Goal: Information Seeking & Learning: Learn about a topic

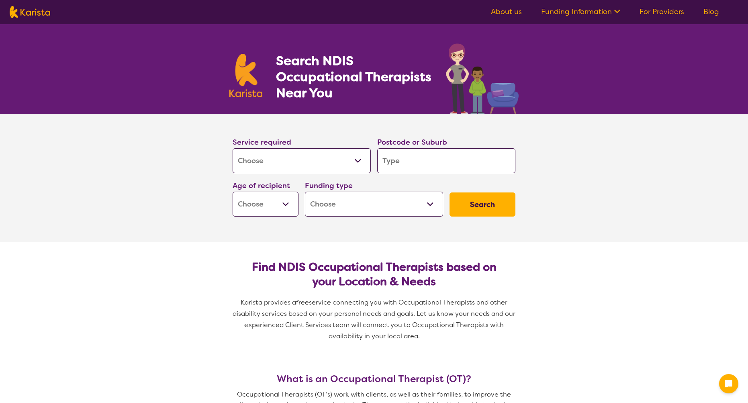
select select "[MEDICAL_DATA]"
click at [398, 163] on input "search" at bounding box center [446, 160] width 138 height 25
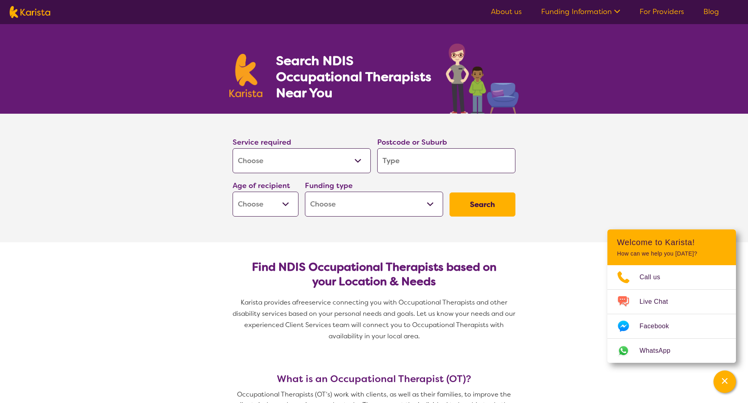
type input "4"
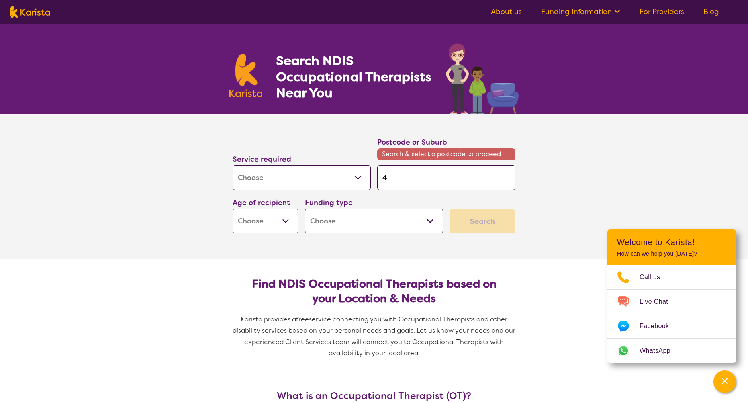
type input "41"
type input "413"
type input "4130"
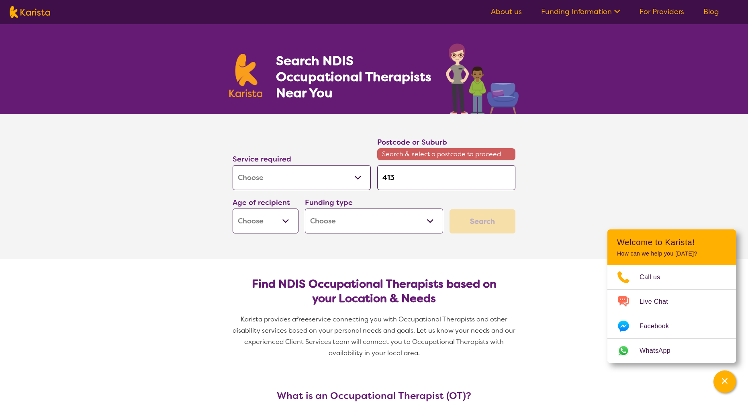
type input "4130"
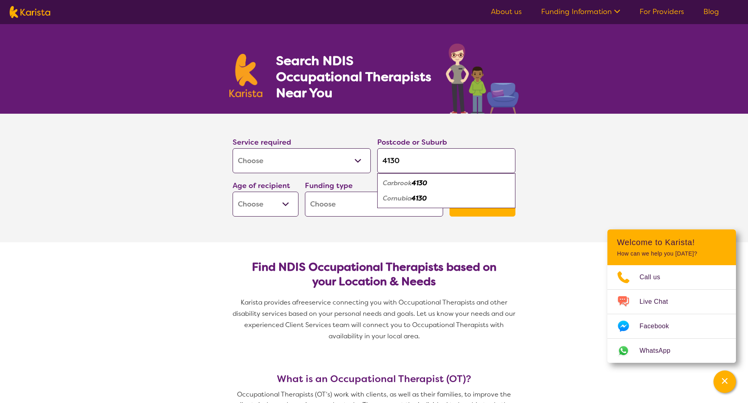
type input "4130"
click at [432, 199] on div "Cornubia 4130" at bounding box center [446, 198] width 130 height 15
click at [288, 208] on select "Early Childhood - 0 to 9 Child - 10 to 11 Adolescent - 12 to 17 Adult - 18 to 6…" at bounding box center [266, 204] width 66 height 25
select select "EC"
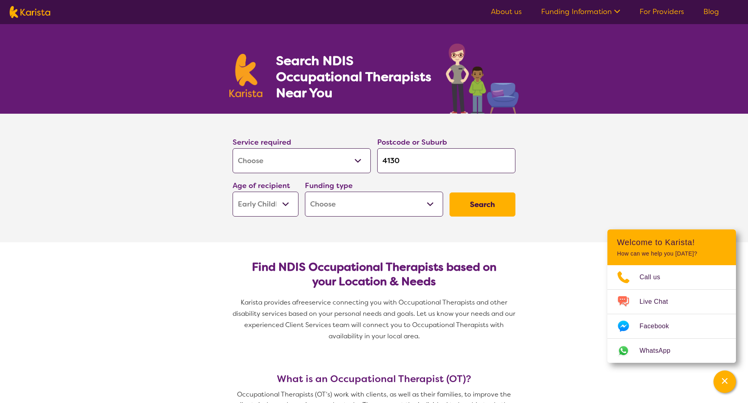
click at [233, 192] on select "Early Childhood - 0 to 9 Child - 10 to 11 Adolescent - 12 to 17 Adult - 18 to 6…" at bounding box center [266, 204] width 66 height 25
select select "EC"
click at [427, 206] on select "Home Care Package (HCP) National Disability Insurance Scheme (NDIS) I don't know" at bounding box center [374, 204] width 138 height 25
select select "NDIS"
click at [305, 192] on select "Home Care Package (HCP) National Disability Insurance Scheme (NDIS) I don't know" at bounding box center [374, 204] width 138 height 25
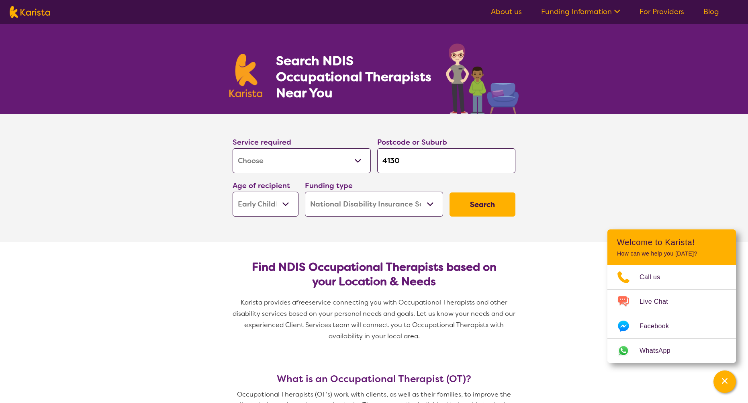
select select "NDIS"
click at [488, 204] on button "Search" at bounding box center [483, 204] width 66 height 24
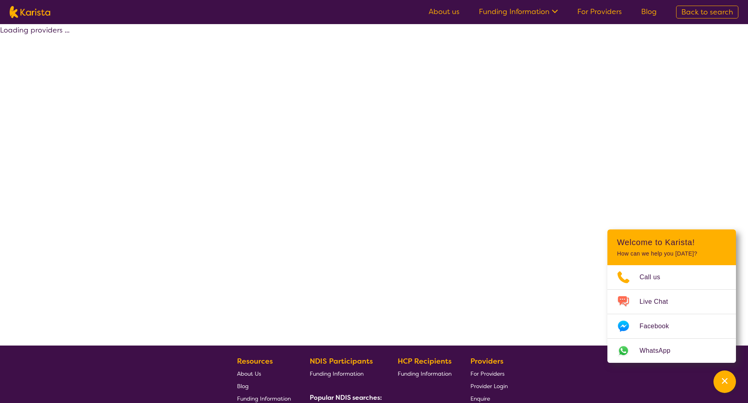
select select "by_score"
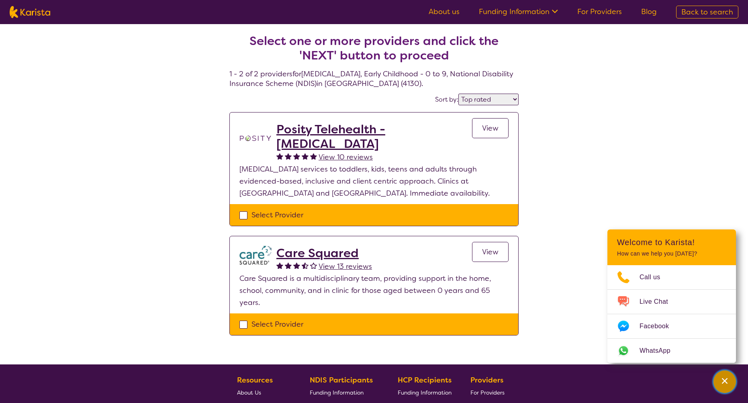
click at [725, 377] on icon "Channel Menu" at bounding box center [725, 381] width 8 height 8
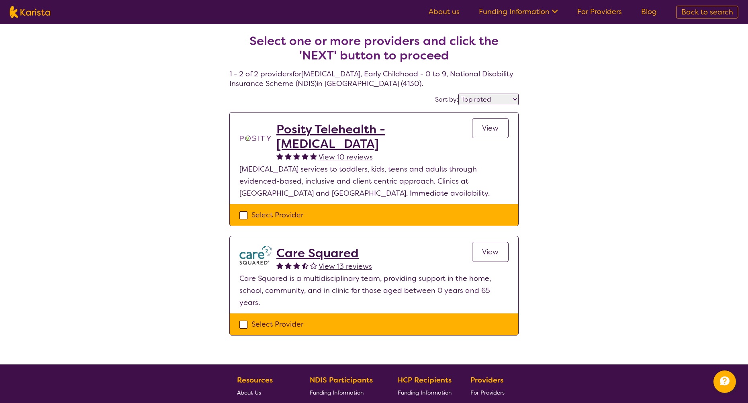
click at [490, 128] on span "View" at bounding box center [490, 128] width 16 height 10
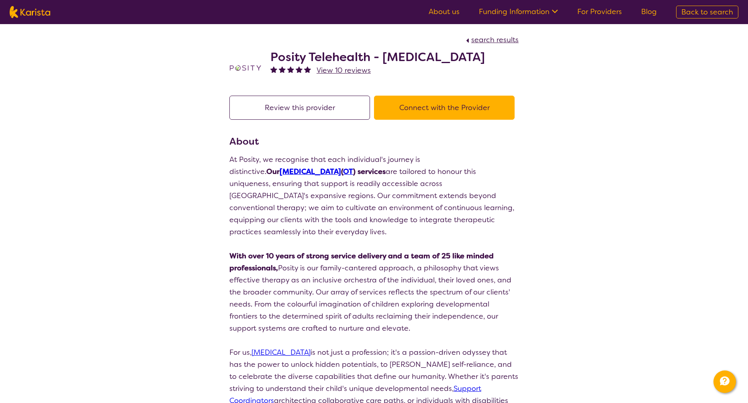
click at [443, 202] on p "At Posity, we recognise that each individual's journey is distinctive. Our [MED…" at bounding box center [373, 195] width 289 height 84
select select "by_score"
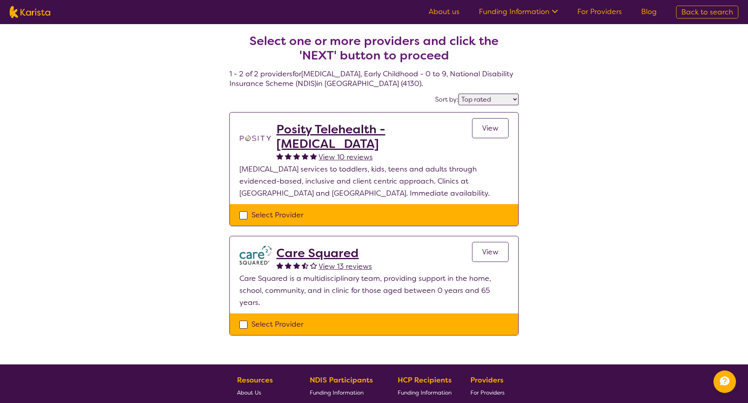
click at [484, 254] on span "View" at bounding box center [490, 252] width 16 height 10
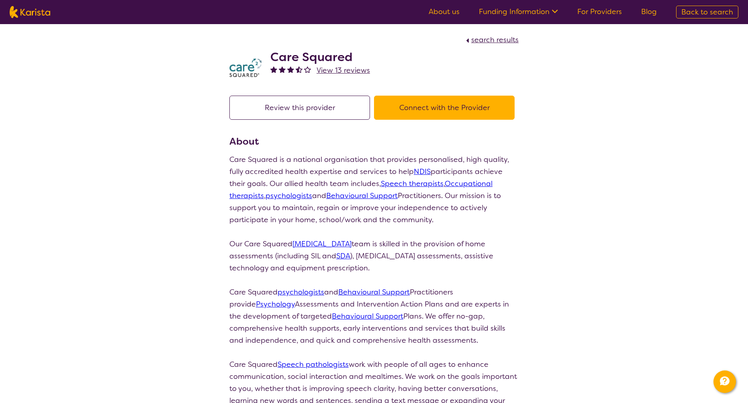
click at [318, 109] on button "Review this provider" at bounding box center [299, 108] width 141 height 24
click at [30, 13] on img at bounding box center [30, 12] width 41 height 12
select select "[MEDICAL_DATA]"
select select "EC"
select select "NDIS"
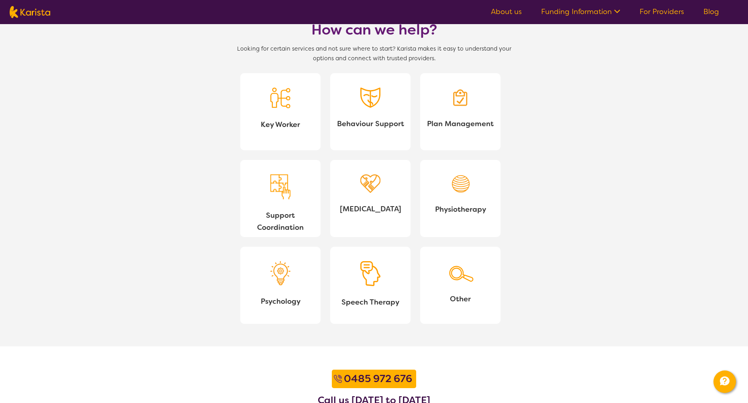
scroll to position [719, 0]
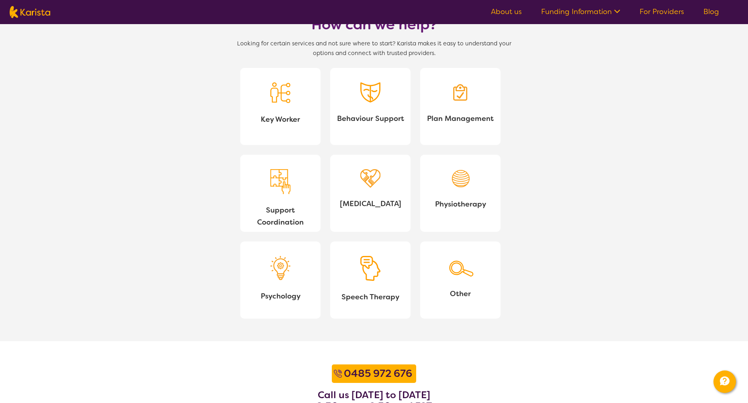
click at [375, 194] on link "[MEDICAL_DATA]" at bounding box center [370, 193] width 80 height 77
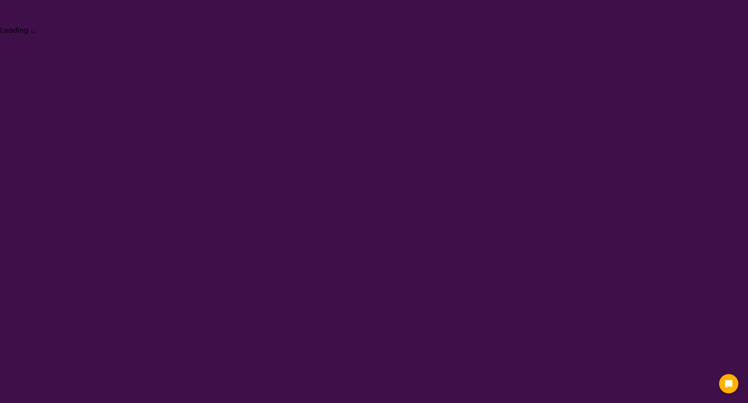
select select "[MEDICAL_DATA]"
select select "EC"
select select "NDIS"
select select "[MEDICAL_DATA]"
select select "EC"
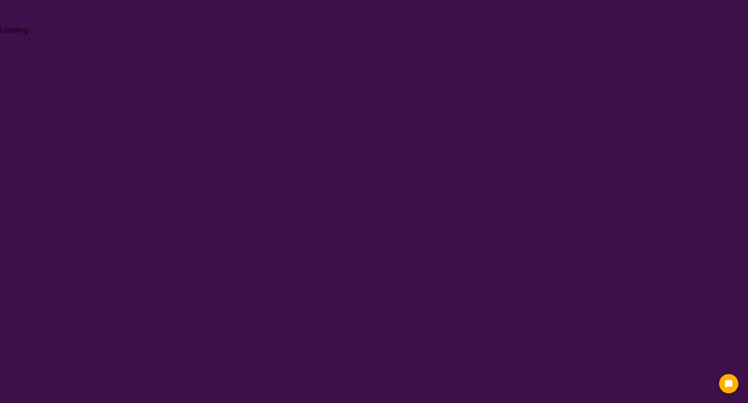
select select "NDIS"
